Goal: Task Accomplishment & Management: Manage account settings

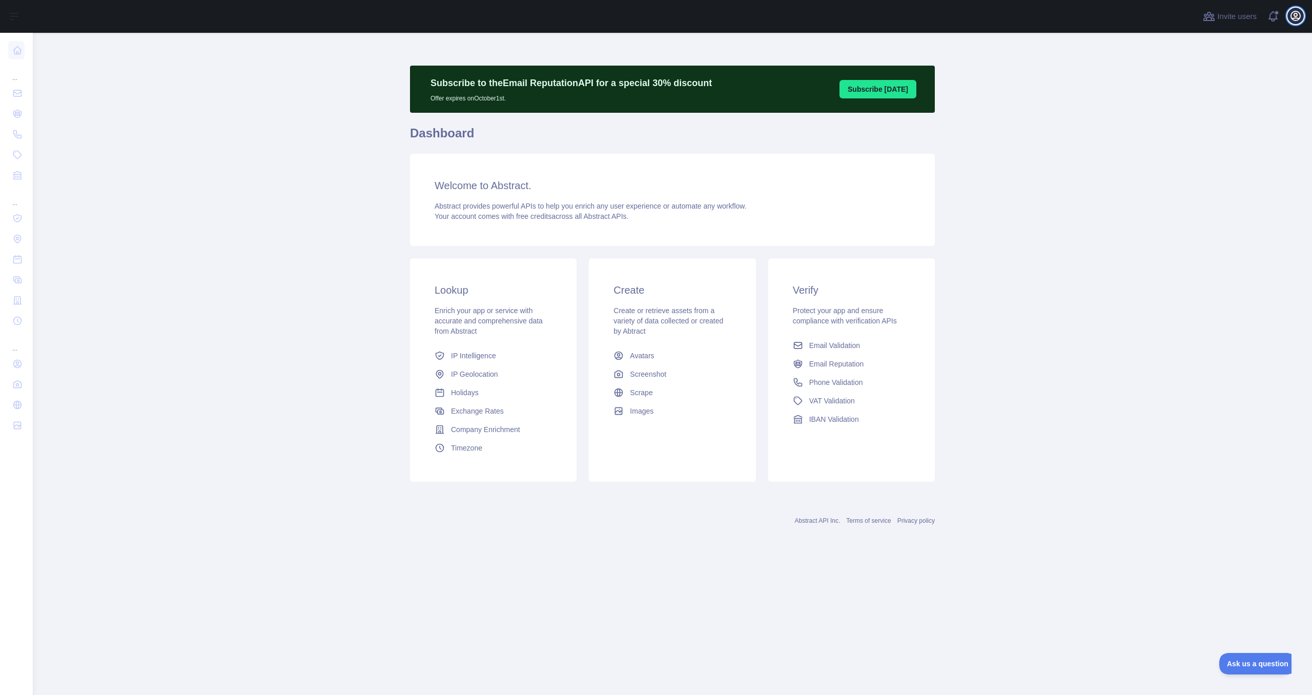
click at [1283, 14] on icon "button" at bounding box center [1295, 15] width 9 height 9
click at [1259, 106] on button "Billing" at bounding box center [1246, 111] width 115 height 18
click at [1259, 87] on link "Organization" at bounding box center [1246, 93] width 115 height 18
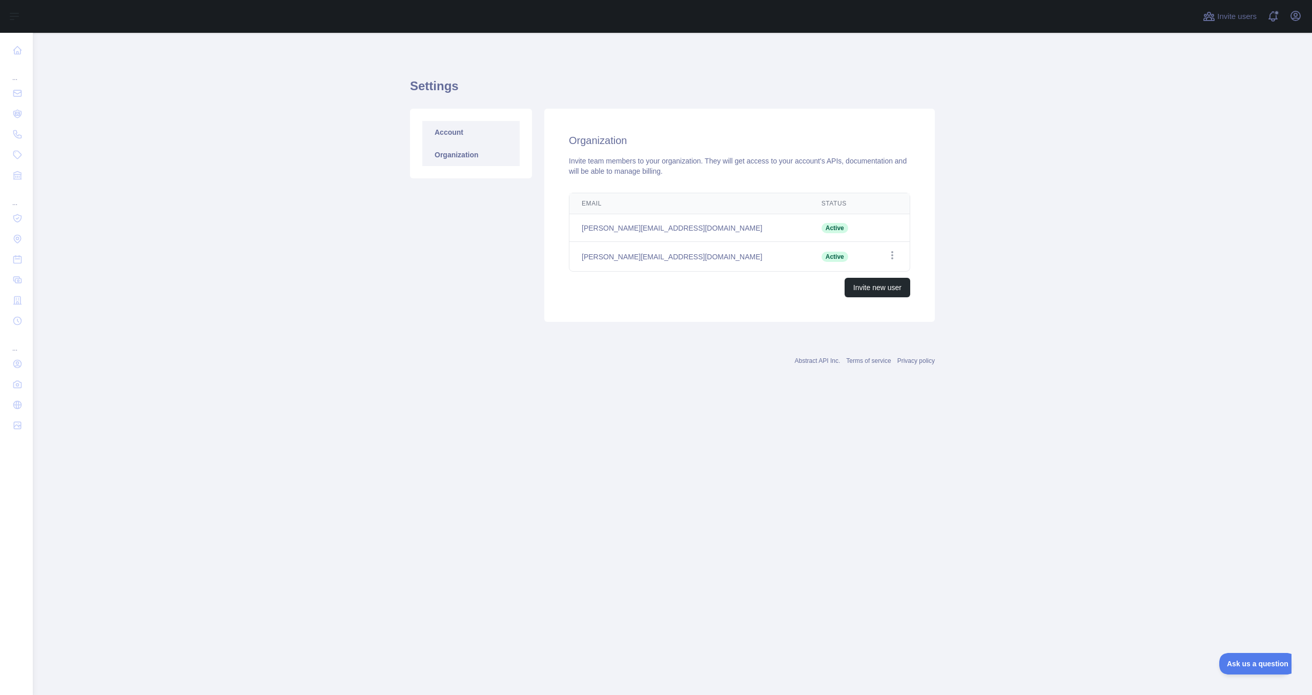
click at [473, 130] on link "Account" at bounding box center [470, 132] width 97 height 23
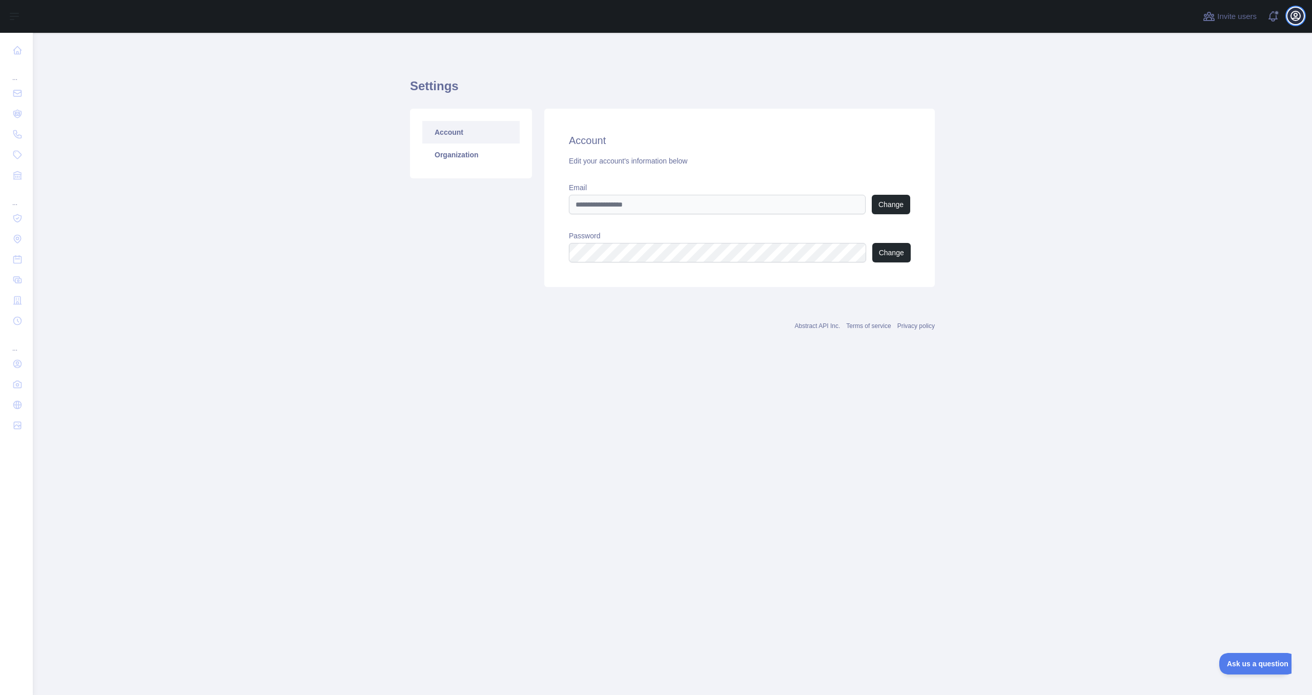
click at [1299, 16] on icon "button" at bounding box center [1295, 16] width 12 height 12
click at [1249, 116] on button "Billing" at bounding box center [1246, 111] width 115 height 18
